Goal: Book appointment/travel/reservation

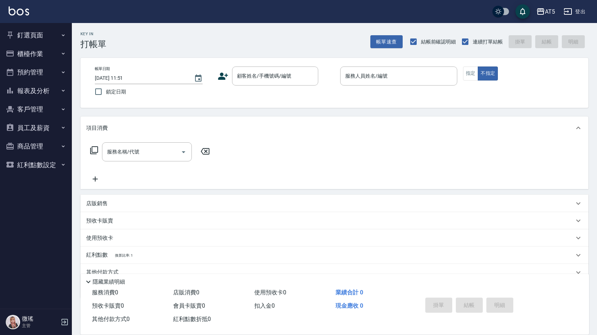
click at [57, 71] on button "預約管理" at bounding box center [36, 72] width 66 height 19
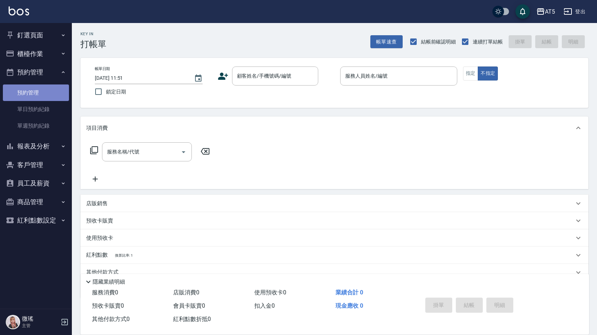
click at [28, 88] on link "預約管理" at bounding box center [36, 92] width 66 height 17
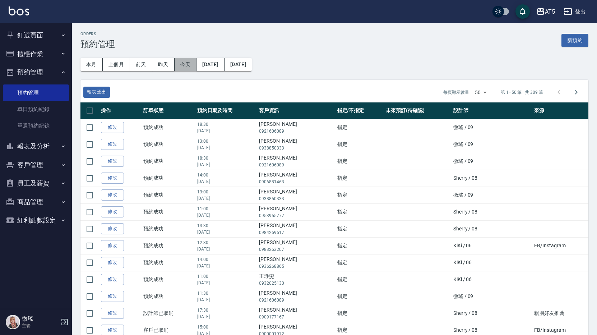
click at [176, 66] on button "今天" at bounding box center [186, 64] width 22 height 13
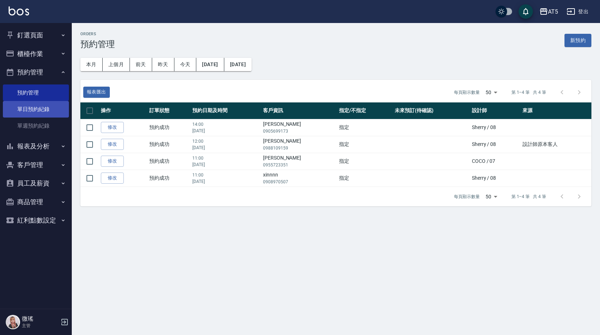
click at [31, 111] on link "單日預約紀錄" at bounding box center [36, 109] width 66 height 17
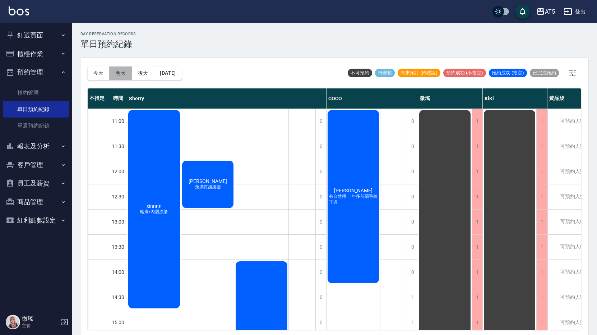
click at [124, 68] on button "明天" at bounding box center [121, 72] width 22 height 13
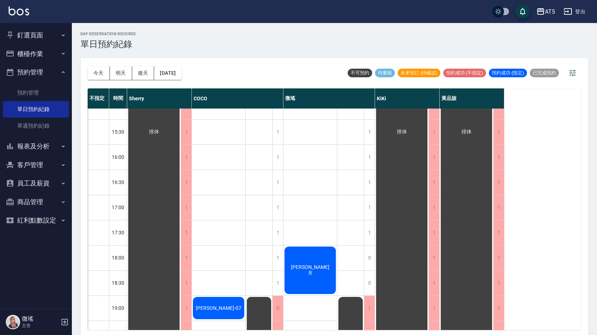
scroll to position [144, 0]
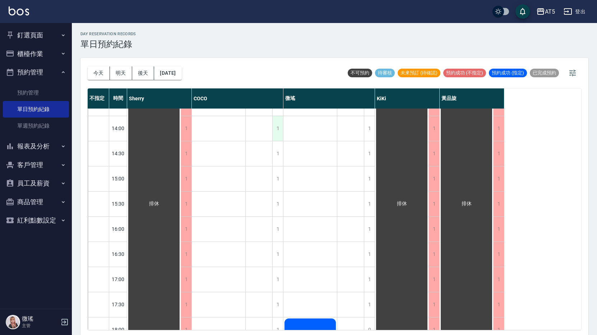
click at [278, 139] on div "1" at bounding box center [277, 128] width 11 height 25
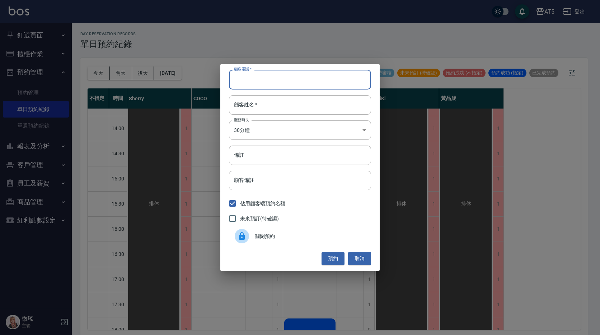
click at [333, 89] on input "顧客電話   *" at bounding box center [300, 79] width 142 height 19
type input "t"
type input "[PERSON_NAME]"
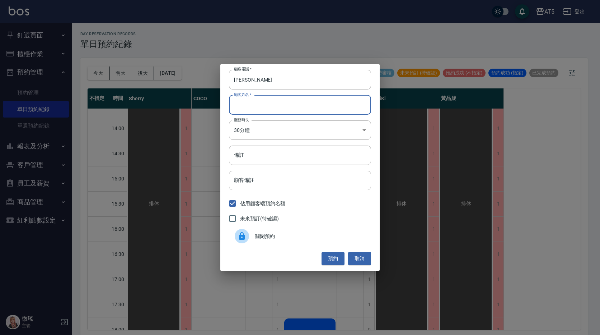
click at [312, 110] on input "顧客姓名   *" at bounding box center [300, 104] width 142 height 19
type input "0966683031"
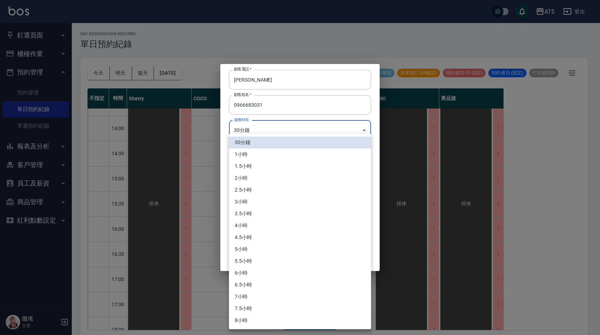
click at [302, 133] on body "AT5 登出 釘選頁面 打帳單 店家日報表 設計師日報表 設計師業績月報表 櫃檯作業 打帳單 帳單列表 現金收支登錄 高階收支登錄 材料自購登錄 每日結帳 排…" at bounding box center [300, 168] width 600 height 337
click at [253, 182] on li "2小時" at bounding box center [300, 178] width 142 height 12
type input "4"
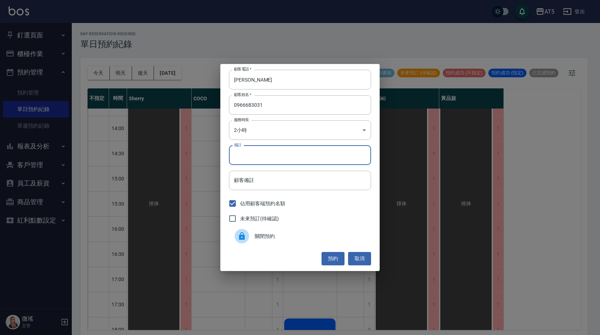
click at [261, 157] on input "備註" at bounding box center [300, 154] width 142 height 19
type input "染"
click at [333, 262] on button "預約" at bounding box center [333, 258] width 23 height 13
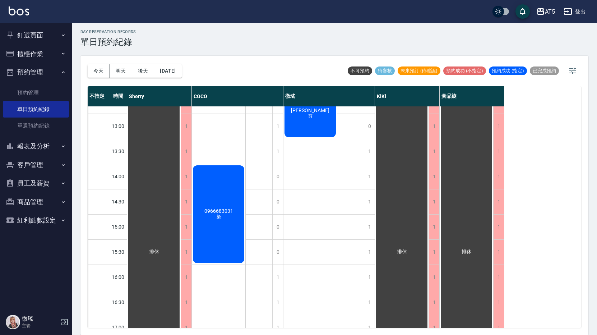
scroll to position [237, 0]
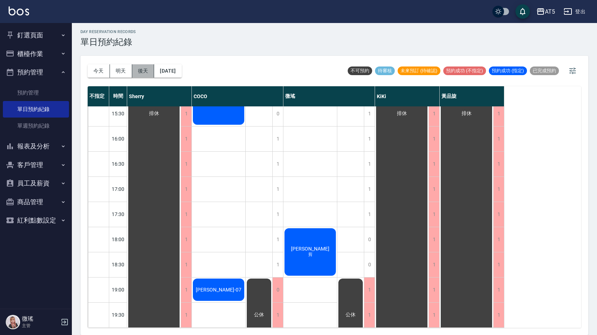
click at [143, 75] on button "後天" at bounding box center [143, 70] width 22 height 13
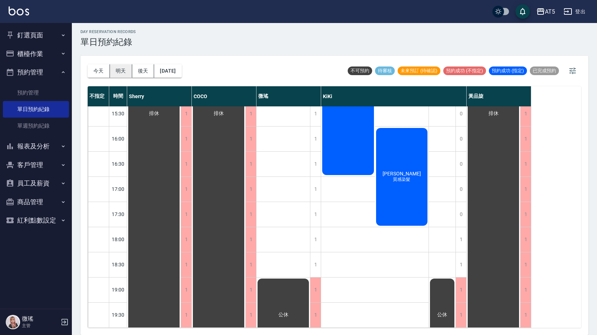
click at [123, 70] on button "明天" at bounding box center [121, 70] width 22 height 13
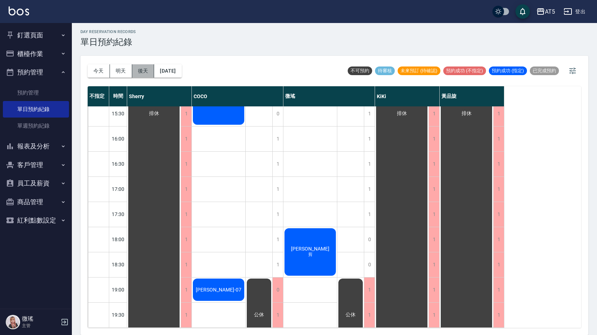
click at [146, 75] on button "後天" at bounding box center [143, 70] width 22 height 13
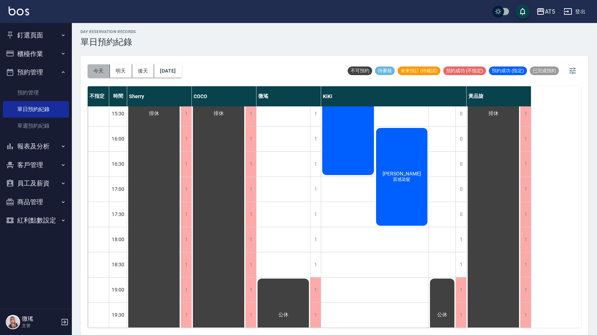
click at [97, 76] on button "今天" at bounding box center [99, 70] width 22 height 13
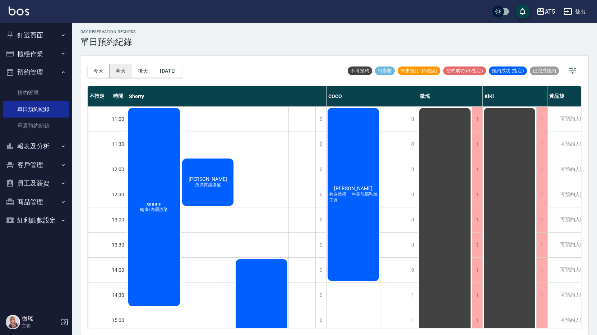
click at [114, 68] on button "明天" at bounding box center [121, 70] width 22 height 13
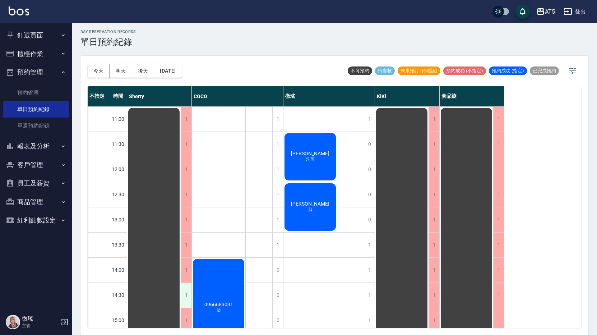
click at [183, 284] on div "1" at bounding box center [186, 295] width 11 height 25
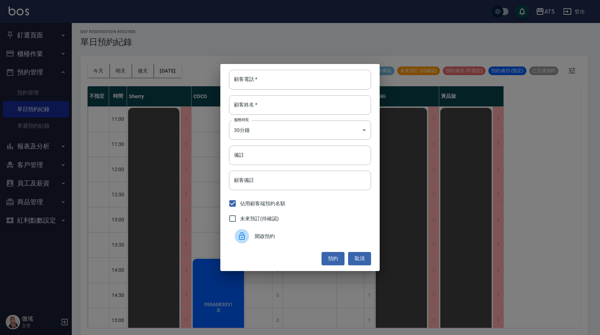
click at [222, 271] on div "顧客電話   * 顧客電話   * 顧客姓名   * 顧客姓名   * 服務時長 30分鐘 1 服務時長 備註 備註 顧客備註 顧客備註 佔用顧客端預約名額 …" at bounding box center [300, 167] width 600 height 335
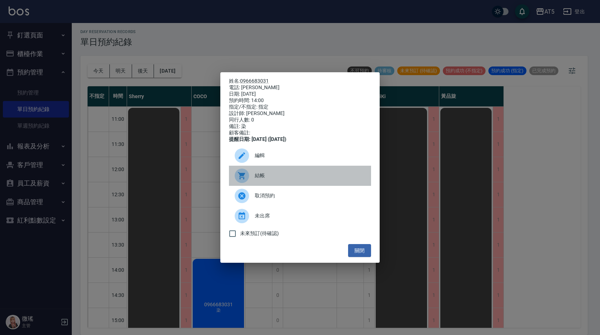
click at [253, 170] on div "結帳" at bounding box center [300, 176] width 142 height 20
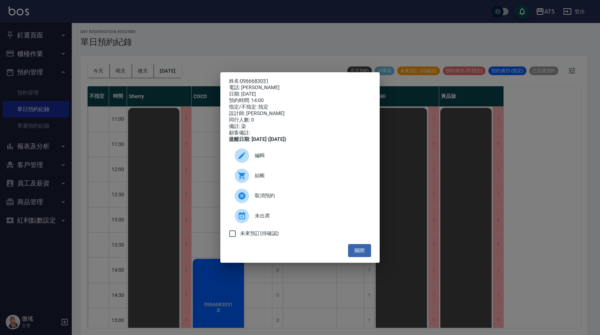
click at [263, 166] on div "編輯" at bounding box center [300, 155] width 142 height 20
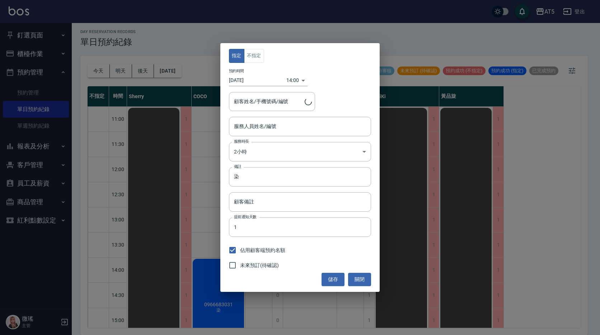
type input "0966683031/[PERSON_NAME]"
type input "Coco-07"
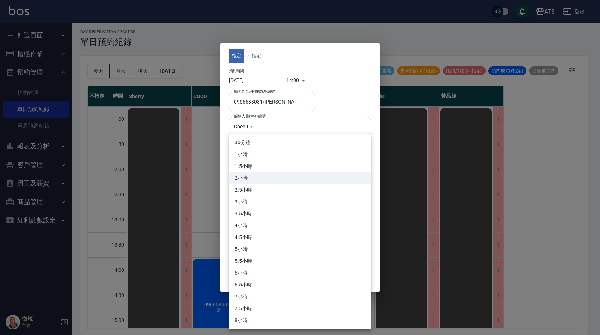
click at [264, 152] on body "AT5 登出 釘選頁面 打帳單 店家日報表 設計師日報表 設計師業績月報表 櫃檯作業 打帳單 帳單列表 現金收支登錄 高階收支登錄 材料自購登錄 每日結帳 排…" at bounding box center [300, 166] width 600 height 337
click at [254, 204] on li "3小時" at bounding box center [300, 202] width 142 height 12
type input "6"
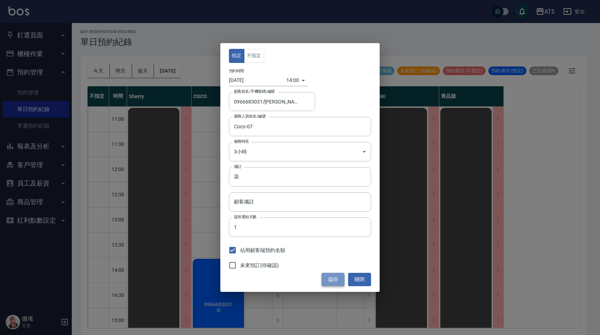
click at [337, 274] on button "儲存" at bounding box center [333, 279] width 23 height 13
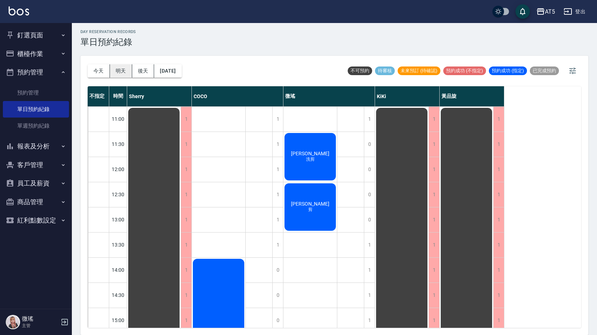
click at [130, 68] on button "明天" at bounding box center [121, 70] width 22 height 13
click at [144, 76] on button "後天" at bounding box center [143, 70] width 22 height 13
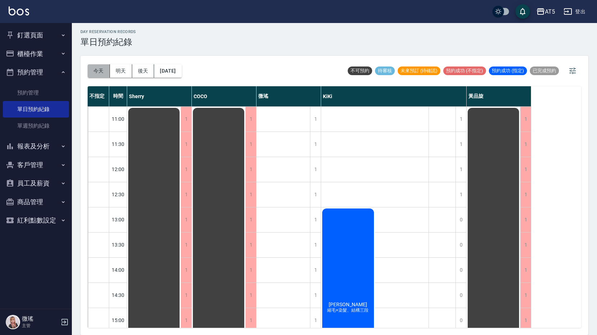
click at [97, 75] on button "今天" at bounding box center [99, 70] width 22 height 13
